Goal: Find contact information: Find contact information

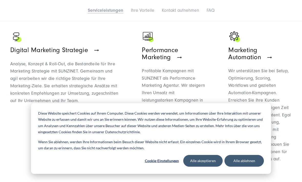
scroll to position [336, 0]
click at [256, 167] on button "Alle ablehnen" at bounding box center [243, 161] width 39 height 12
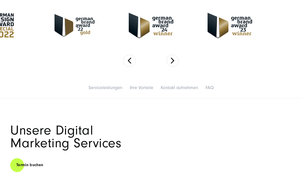
scroll to position [173, 0]
click at [172, 58] on button "Next" at bounding box center [172, 61] width 12 height 12
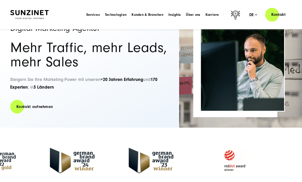
scroll to position [38, 0]
click at [212, 13] on span "Karriere" at bounding box center [213, 14] width 14 height 5
click at [197, 14] on span "Über uns" at bounding box center [193, 14] width 14 height 5
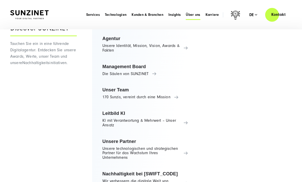
scroll to position [0, 0]
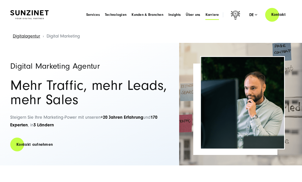
click at [211, 15] on span "Karriere" at bounding box center [213, 14] width 14 height 5
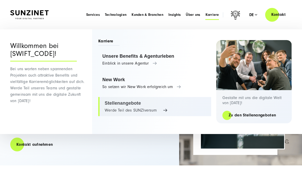
click at [132, 108] on link "Stellenangebote Werde Teil des SUNZIversum" at bounding box center [154, 106] width 113 height 19
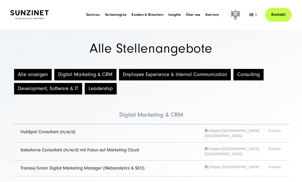
click at [268, 15] on link "Kontakt" at bounding box center [278, 14] width 27 height 15
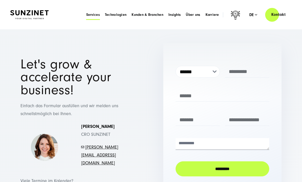
click at [100, 14] on span "Services" at bounding box center [93, 14] width 14 height 5
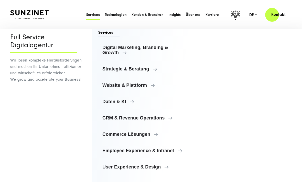
scroll to position [9, 0]
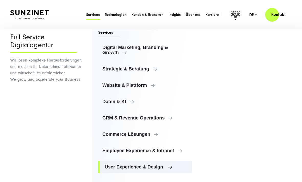
click at [166, 166] on span "User Experience & Design" at bounding box center [146, 167] width 83 height 5
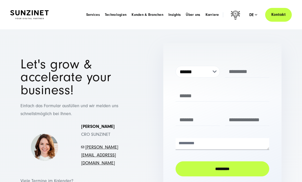
click at [273, 14] on link "Kontakt" at bounding box center [278, 14] width 27 height 15
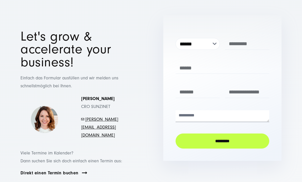
scroll to position [28, 0]
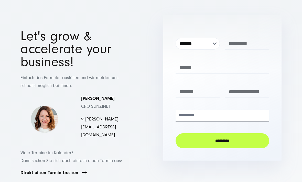
click at [113, 117] on link "[PERSON_NAME][EMAIL_ADDRESS][DOMAIN_NAME]" at bounding box center [99, 127] width 37 height 21
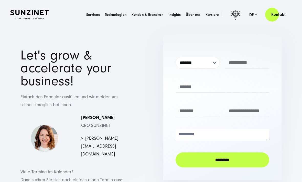
scroll to position [0, 0]
